Goal: Task Accomplishment & Management: Manage account settings

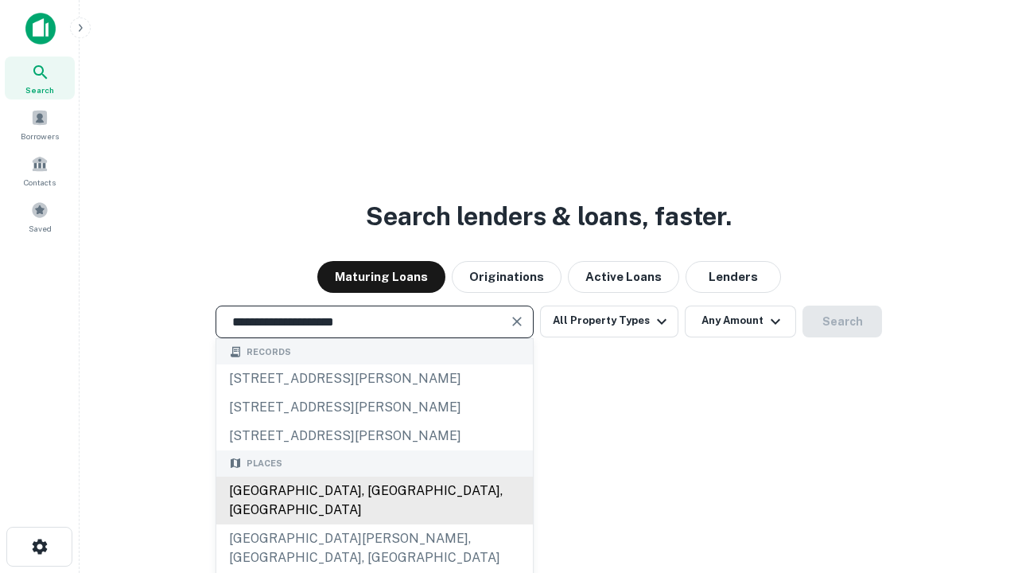
click at [374, 524] on div "[GEOGRAPHIC_DATA], [GEOGRAPHIC_DATA], [GEOGRAPHIC_DATA]" at bounding box center [374, 501] width 317 height 48
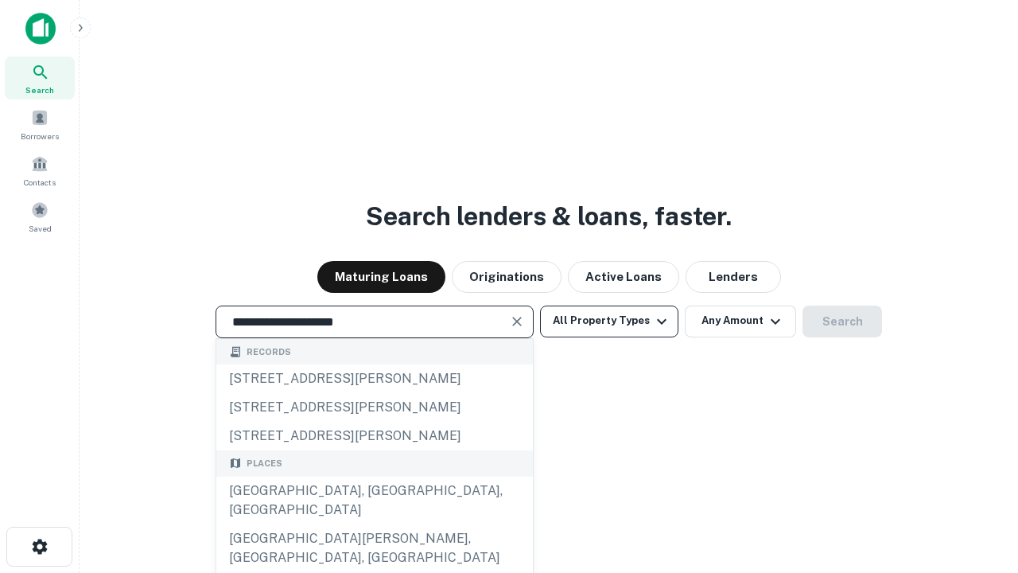
type input "**********"
click at [609, 321] on button "All Property Types" at bounding box center [609, 321] width 138 height 32
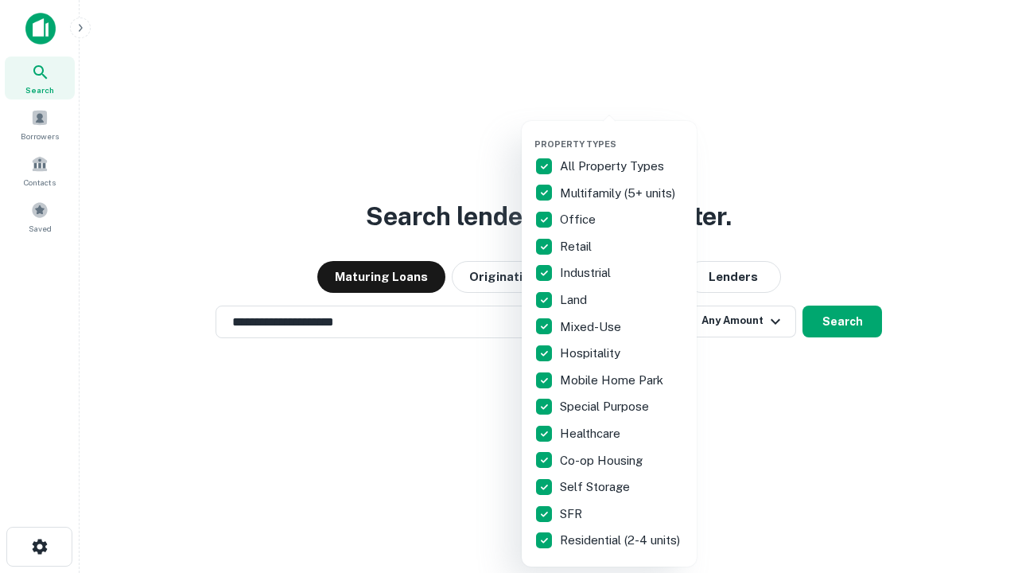
click at [622, 134] on button "button" at bounding box center [622, 134] width 175 height 1
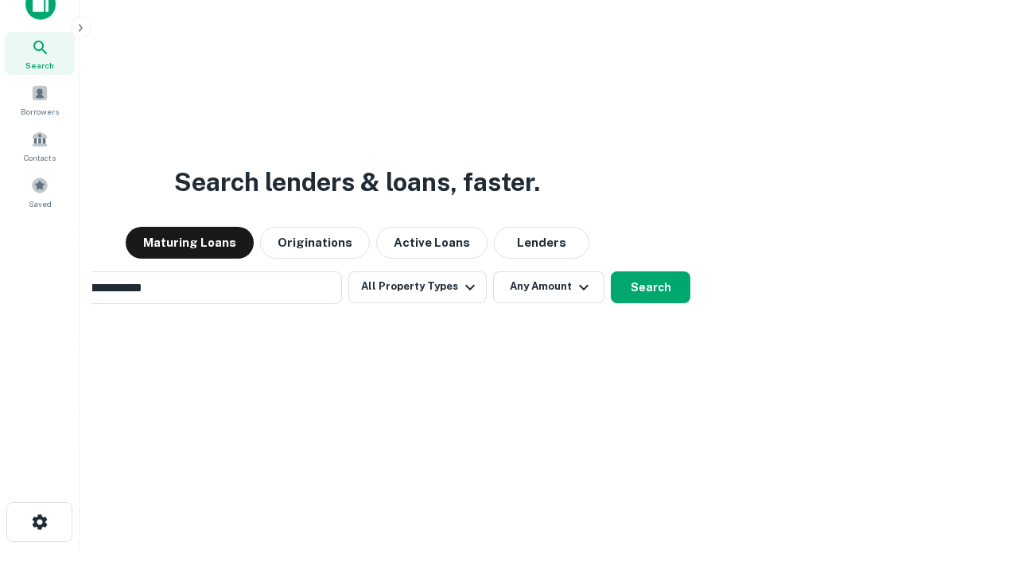
scroll to position [115, 450]
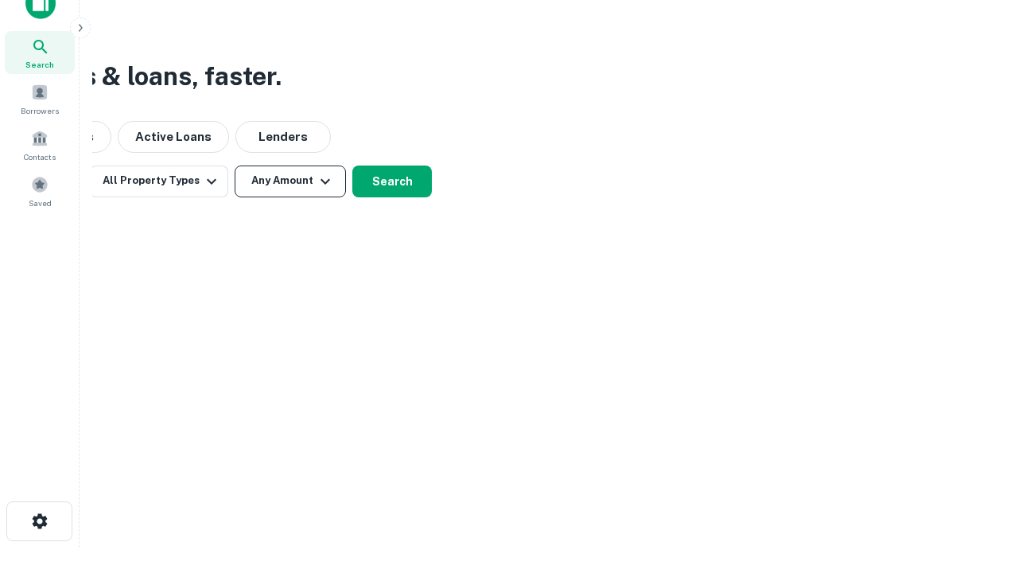
click at [290, 181] on button "Any Amount" at bounding box center [290, 181] width 111 height 32
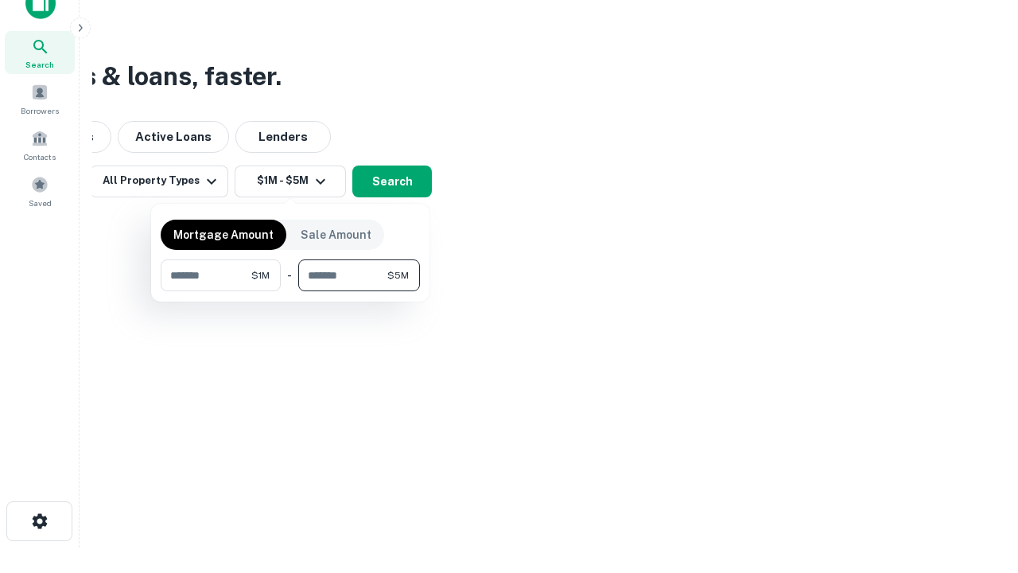
type input "*******"
click at [290, 291] on button "button" at bounding box center [290, 291] width 259 height 1
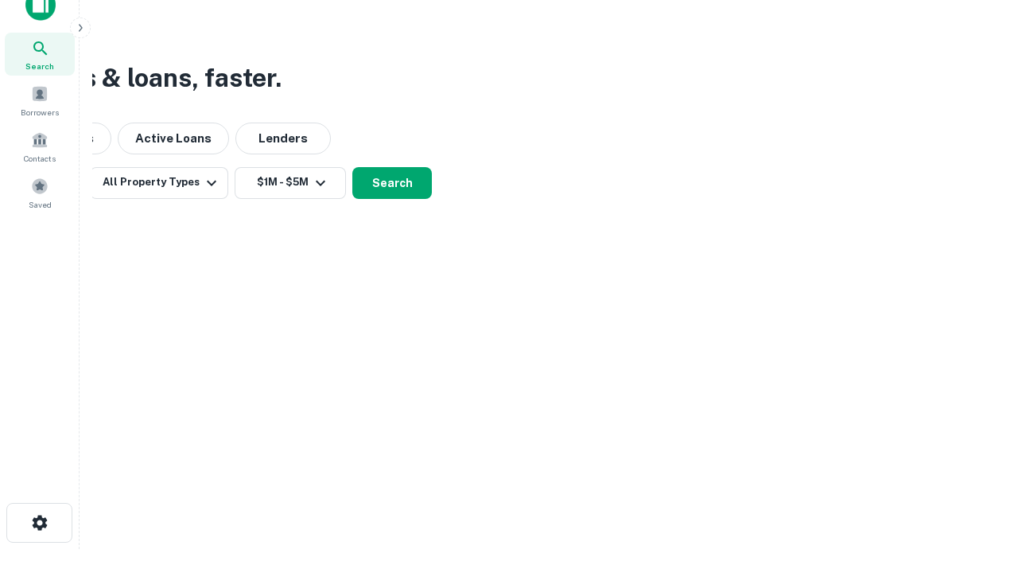
scroll to position [10, 294]
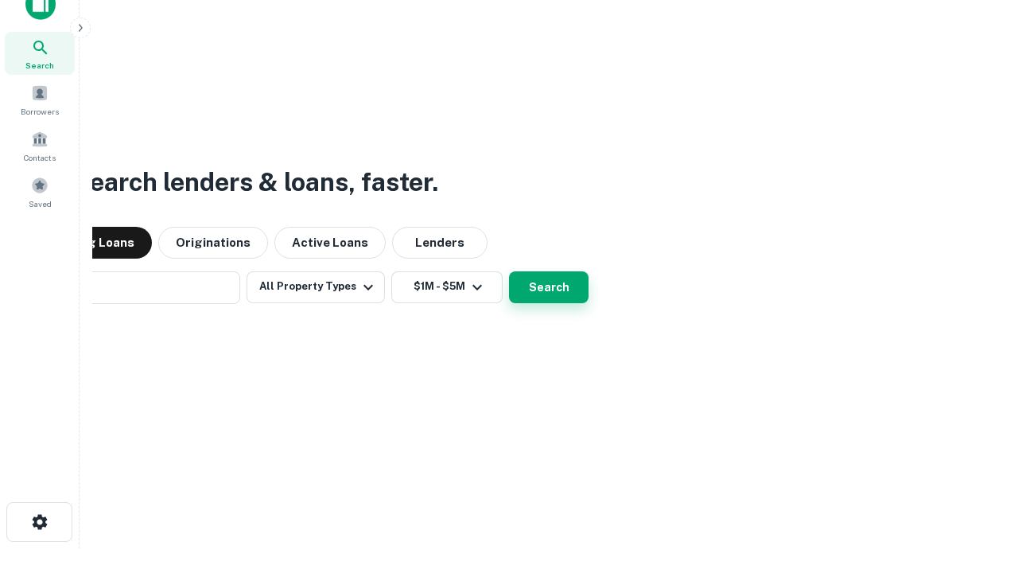
click at [509, 271] on button "Search" at bounding box center [549, 287] width 80 height 32
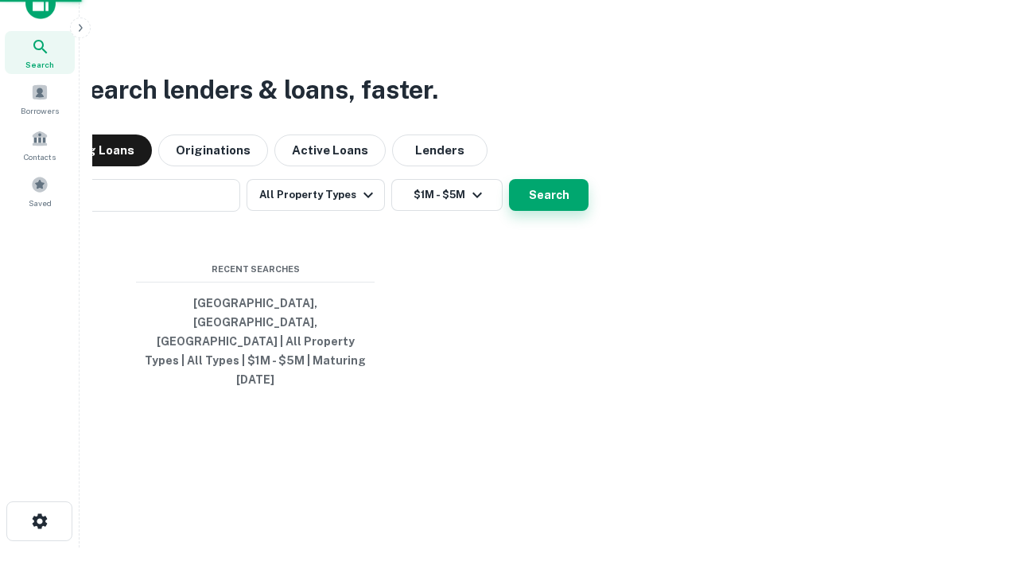
scroll to position [42, 450]
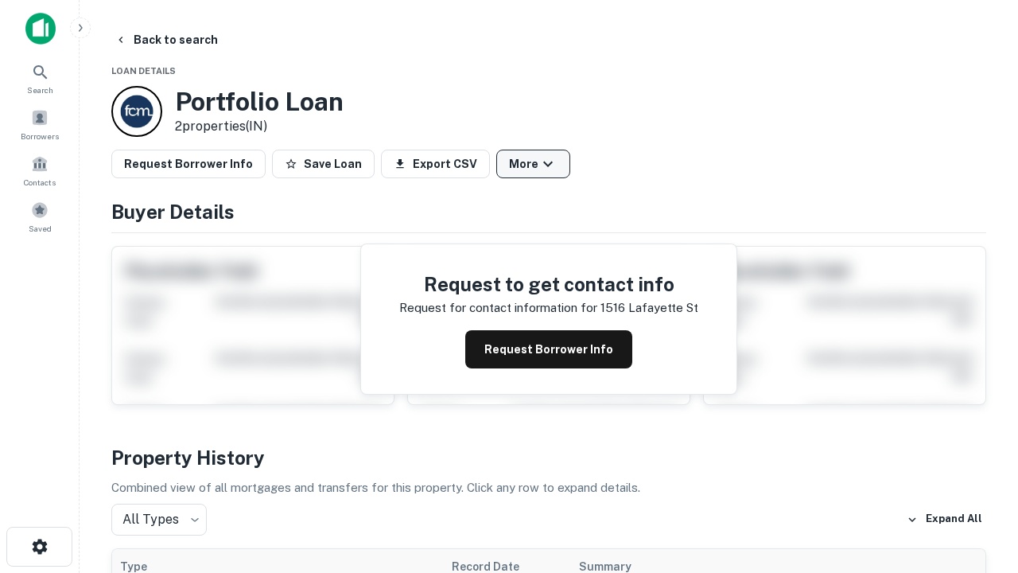
click at [533, 164] on button "More" at bounding box center [533, 164] width 74 height 29
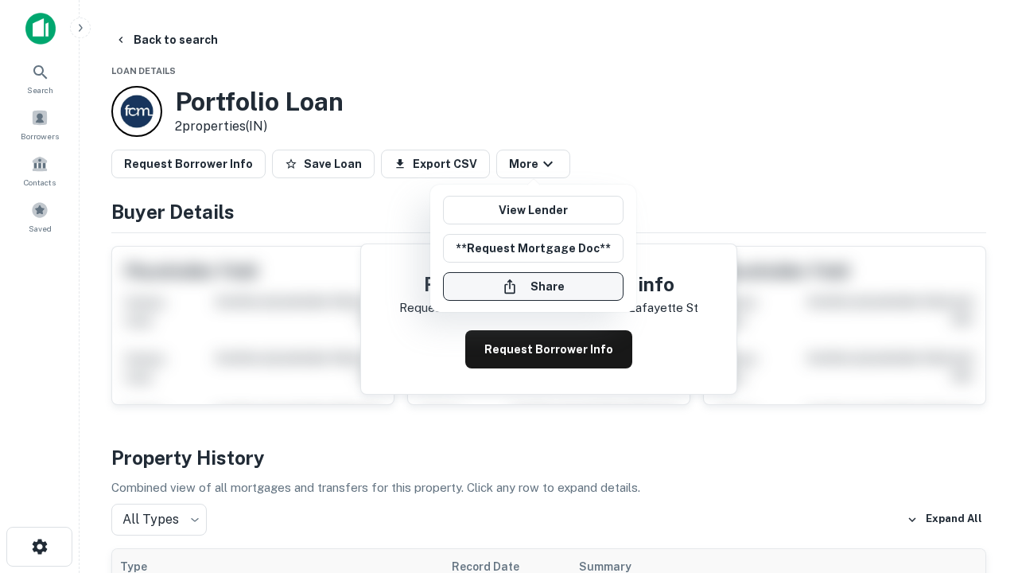
click at [533, 286] on button "Share" at bounding box center [533, 286] width 181 height 29
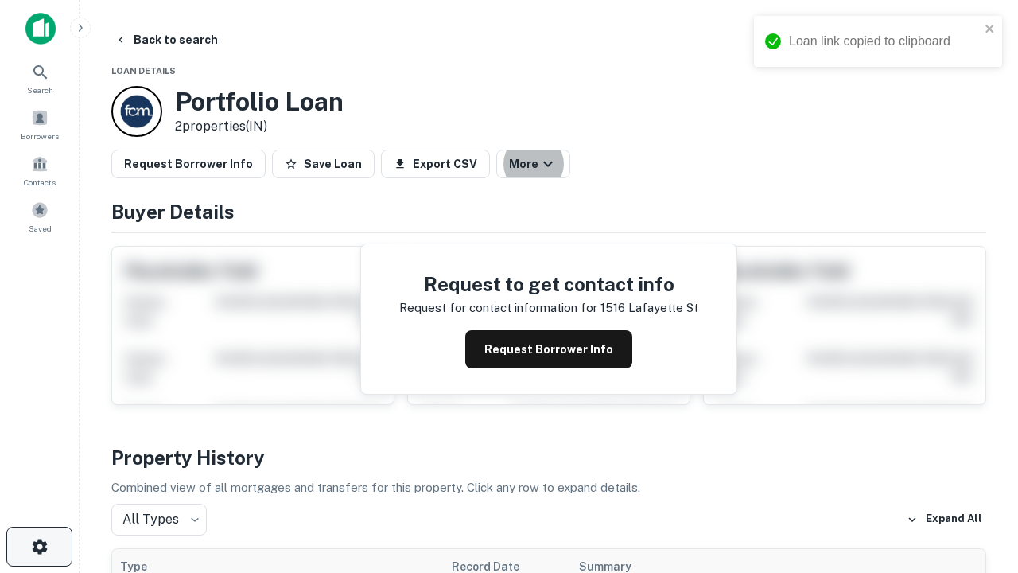
click at [39, 547] on icon "button" at bounding box center [39, 546] width 19 height 19
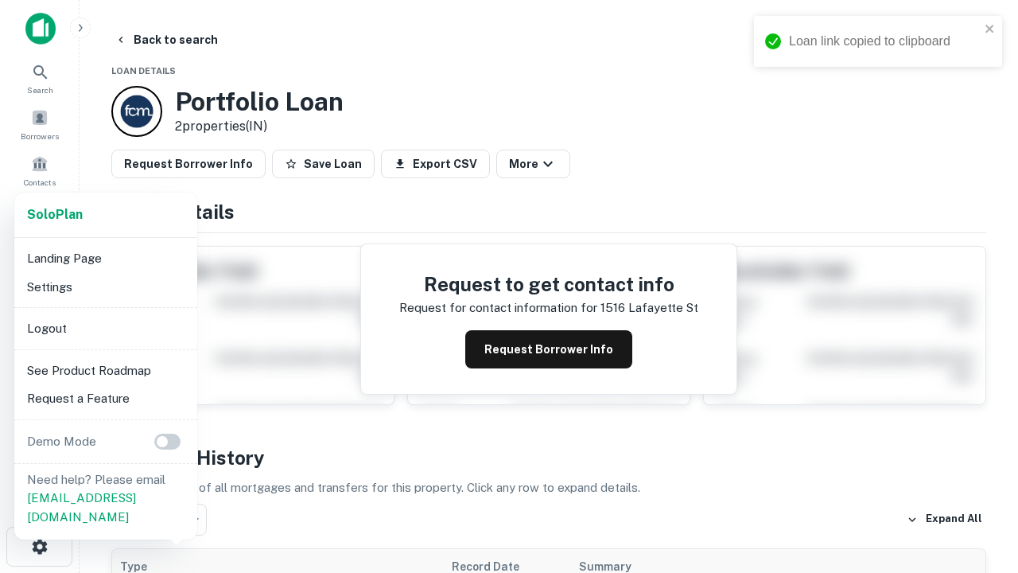
click at [105, 328] on li "Logout" at bounding box center [106, 328] width 170 height 29
